Goal: Task Accomplishment & Management: Manage account settings

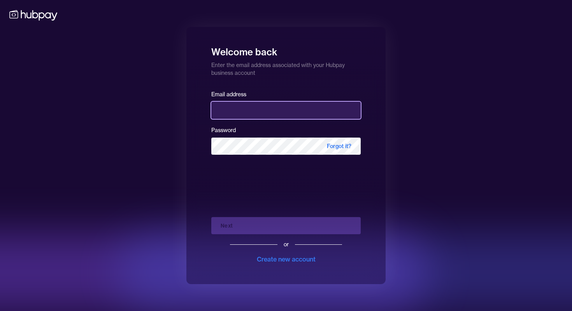
type input "**********"
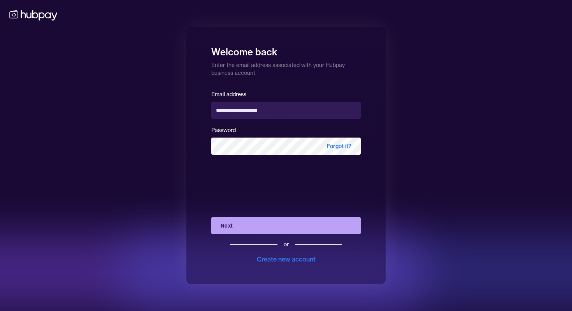
click at [246, 226] on button "Next" at bounding box center [285, 225] width 149 height 17
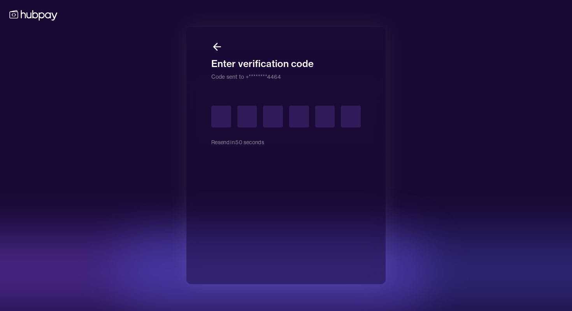
type input "*"
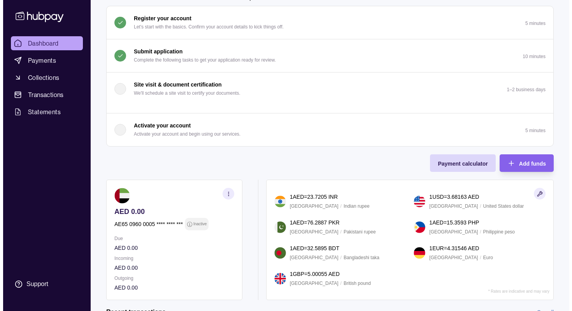
scroll to position [80, 0]
